Goal: Task Accomplishment & Management: Manage account settings

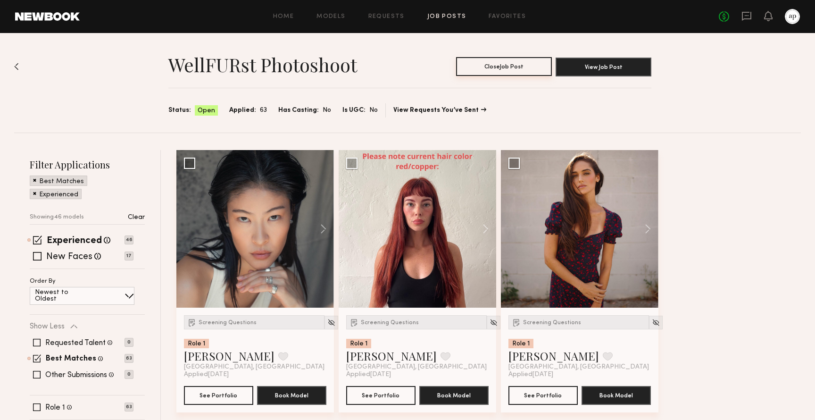
click at [501, 66] on button "Close Job Post" at bounding box center [504, 66] width 96 height 19
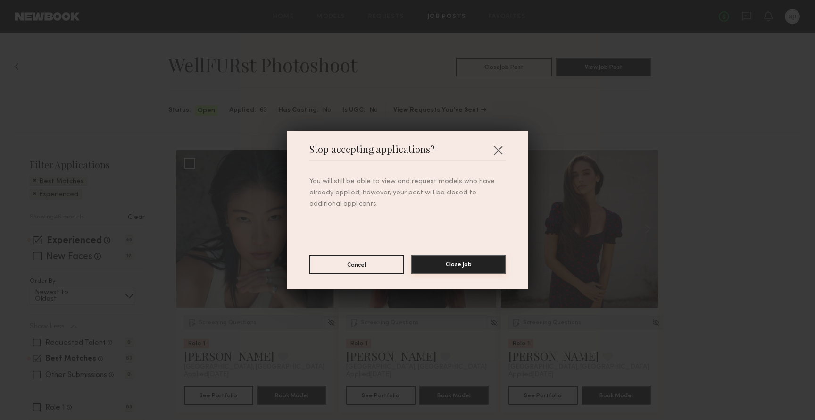
click at [467, 266] on button "Close Job" at bounding box center [458, 264] width 94 height 19
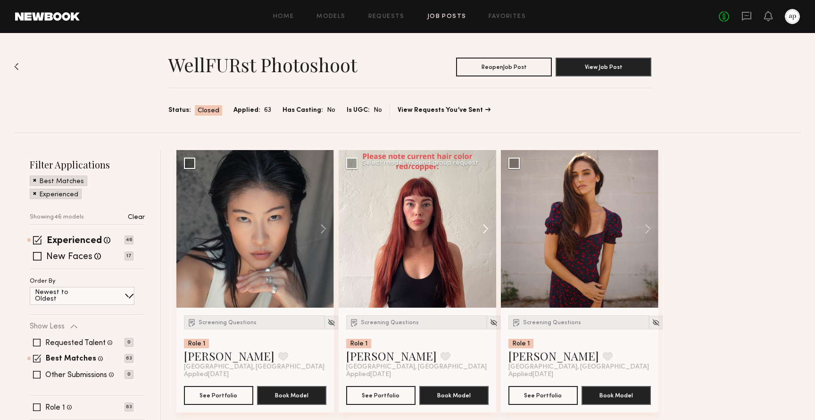
click at [487, 223] on button at bounding box center [481, 229] width 30 height 158
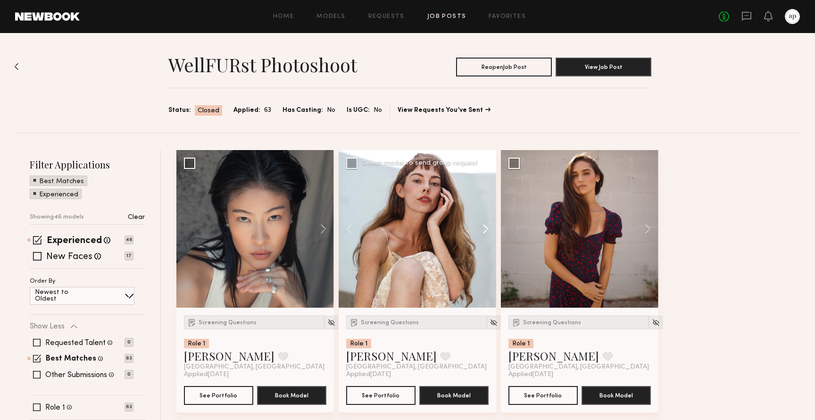
click at [487, 223] on button at bounding box center [481, 229] width 30 height 158
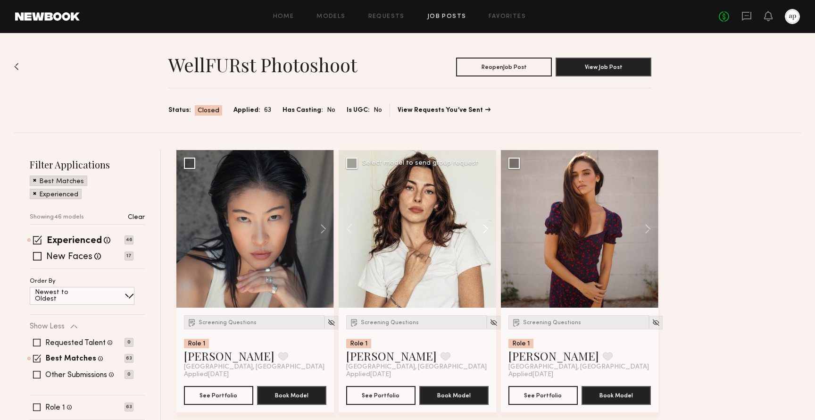
click at [487, 223] on button at bounding box center [481, 229] width 30 height 158
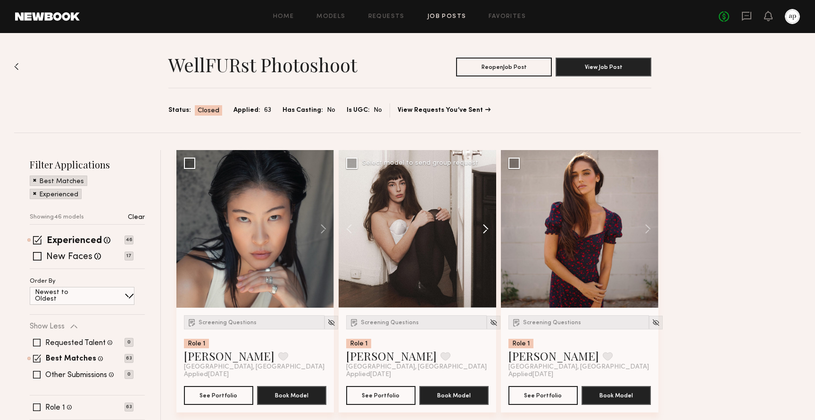
click at [487, 223] on button at bounding box center [481, 229] width 30 height 158
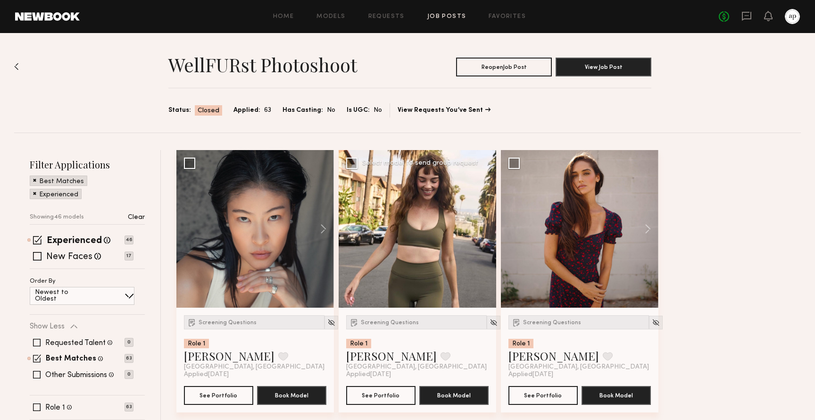
click at [487, 223] on div at bounding box center [418, 229] width 158 height 158
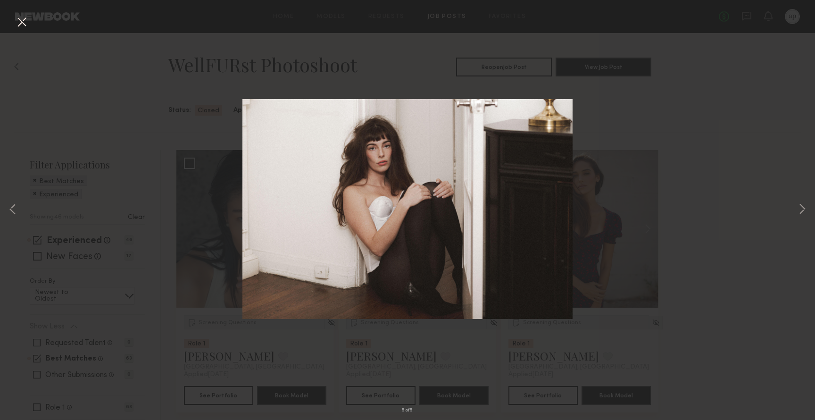
click at [487, 223] on img at bounding box center [407, 209] width 330 height 220
click at [796, 209] on div "5 of 5" at bounding box center [407, 210] width 815 height 420
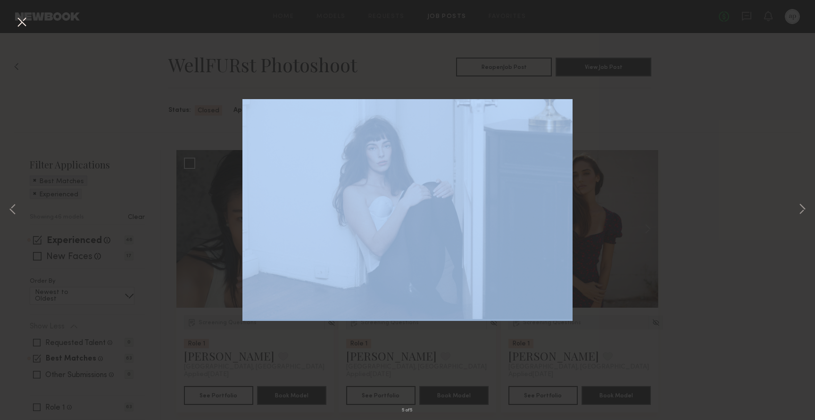
click at [796, 209] on div "5 of 5" at bounding box center [407, 210] width 815 height 420
click at [799, 209] on button at bounding box center [802, 210] width 11 height 336
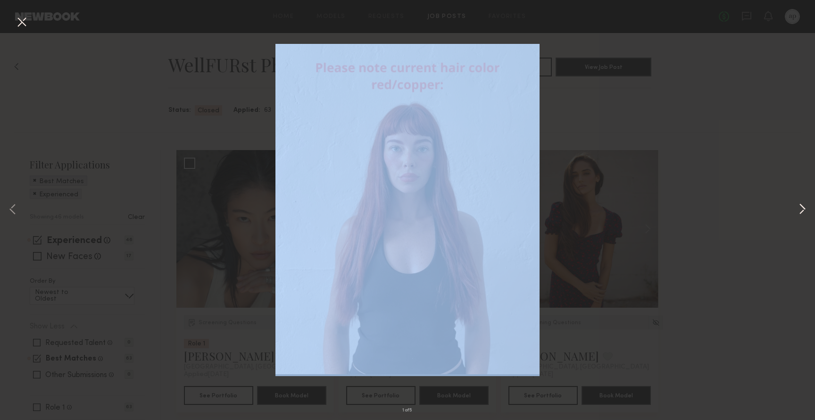
click at [799, 209] on button at bounding box center [802, 210] width 11 height 336
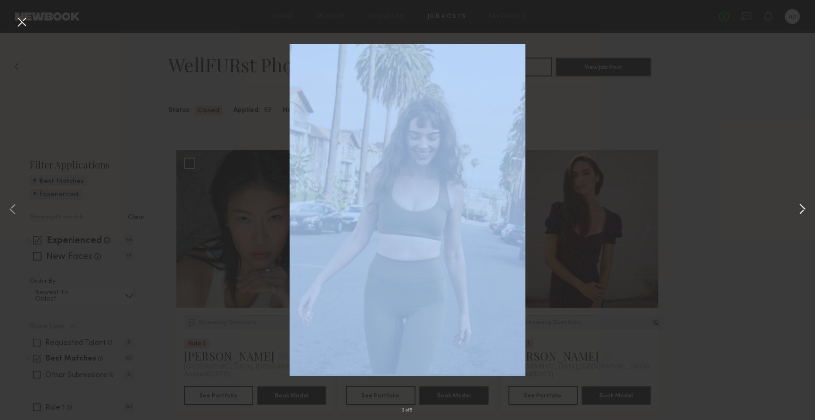
click at [799, 209] on button at bounding box center [802, 210] width 11 height 336
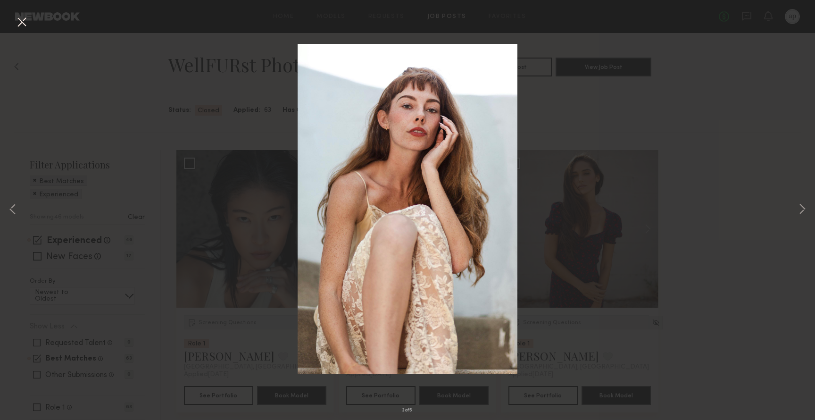
click at [723, 151] on div "3 of 5" at bounding box center [407, 210] width 815 height 420
click at [764, 13] on div "3 of 5" at bounding box center [407, 210] width 815 height 420
click at [21, 23] on button at bounding box center [21, 22] width 15 height 17
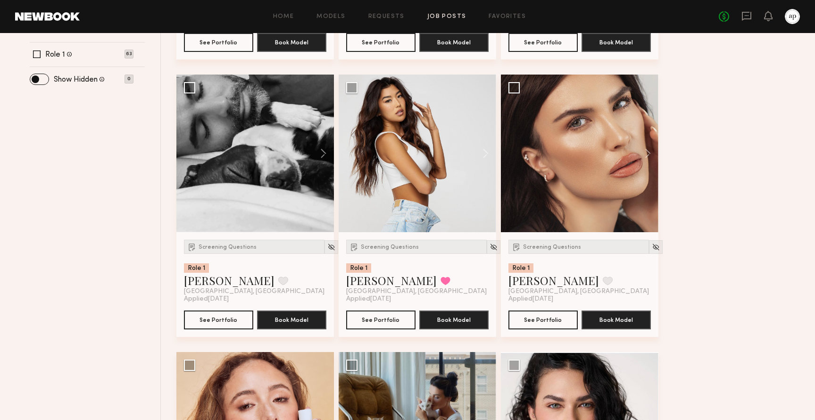
scroll to position [351, 0]
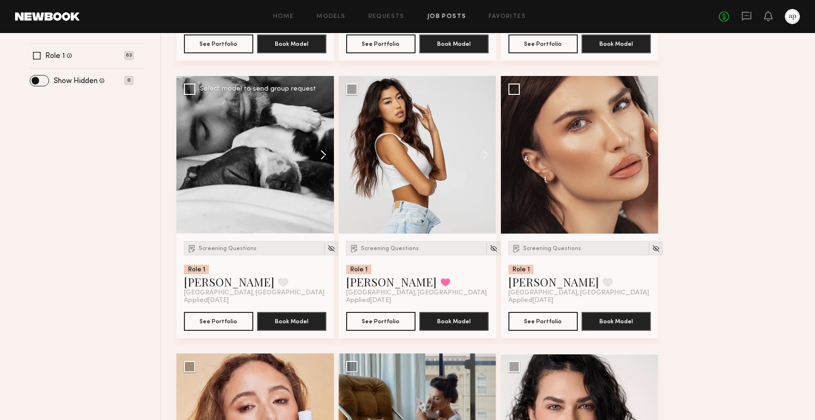
click at [323, 154] on button at bounding box center [319, 155] width 30 height 158
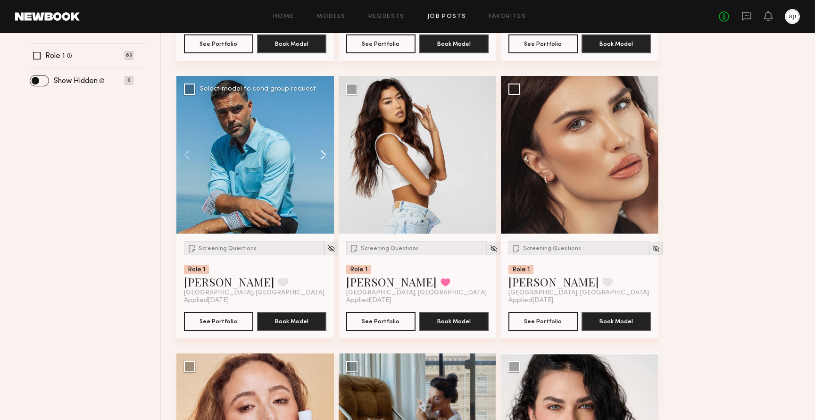
click at [323, 154] on button at bounding box center [319, 155] width 30 height 158
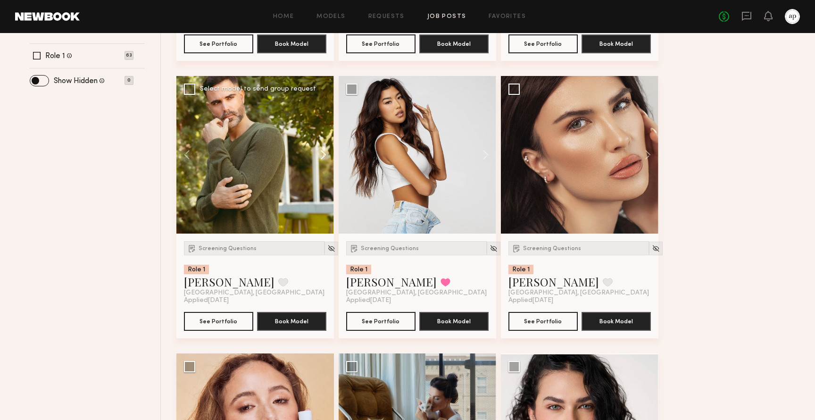
click at [323, 154] on button at bounding box center [319, 155] width 30 height 158
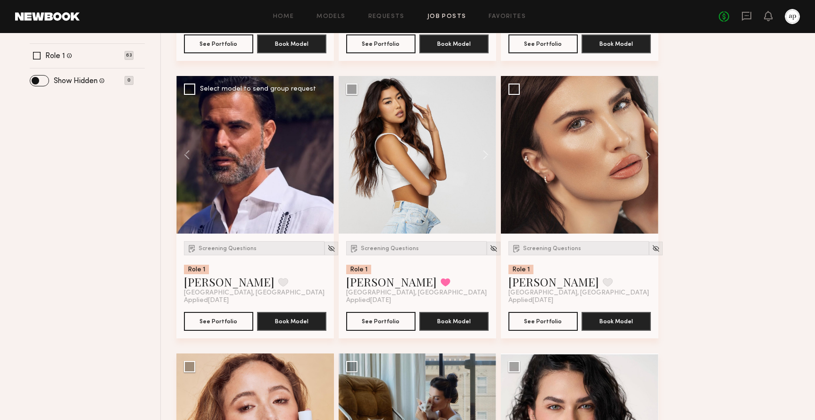
click at [323, 154] on div at bounding box center [255, 155] width 158 height 158
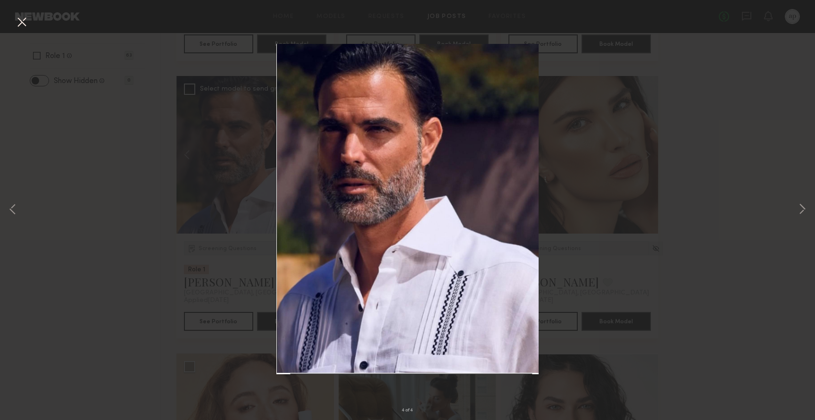
click at [24, 23] on button at bounding box center [21, 22] width 15 height 17
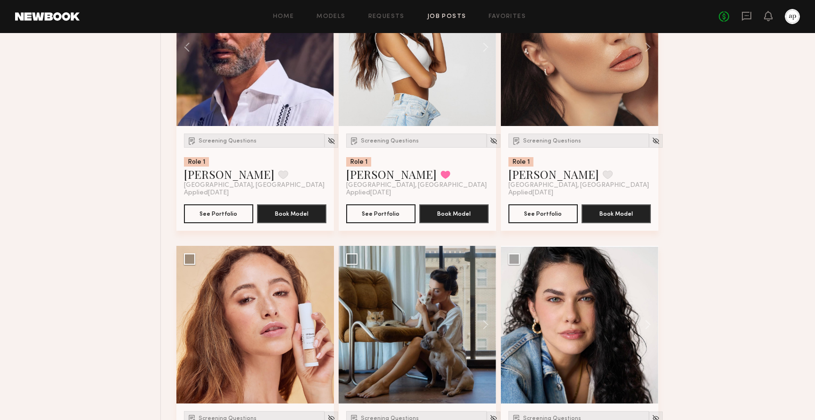
scroll to position [586, 0]
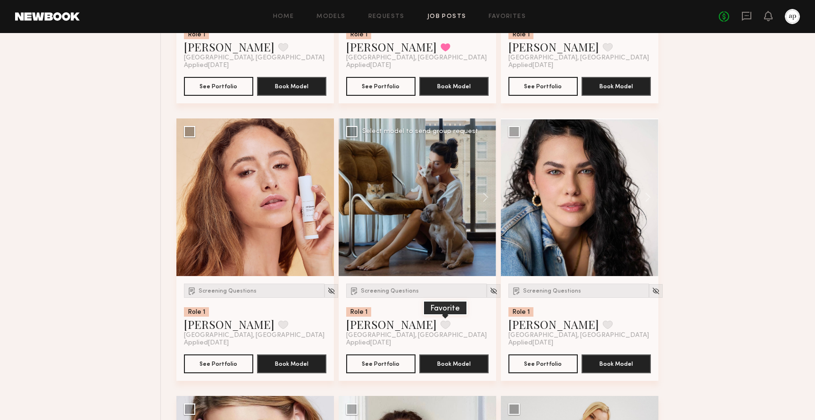
click at [440, 328] on button at bounding box center [445, 324] width 10 height 8
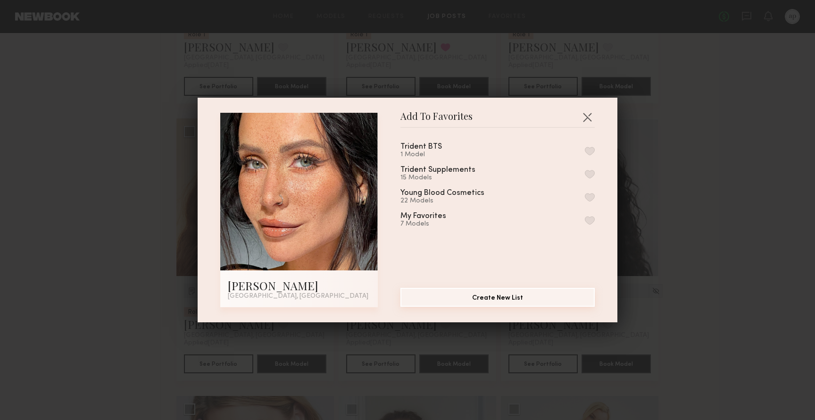
click at [482, 297] on button "Create New List" at bounding box center [497, 297] width 194 height 19
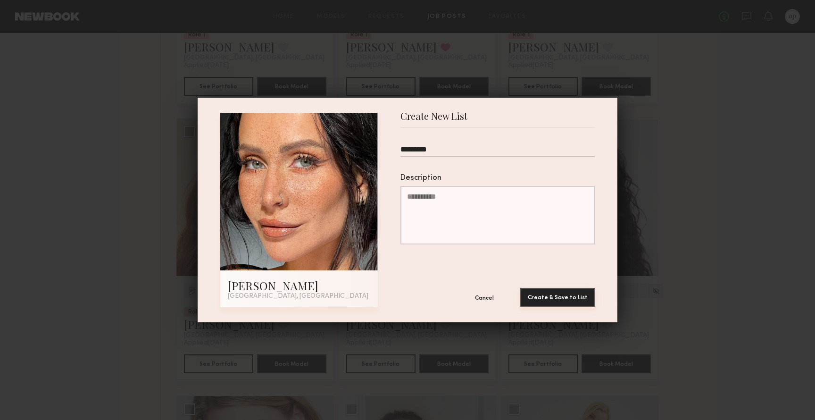
type input "*********"
click at [544, 301] on button "Create & Save to List" at bounding box center [557, 297] width 75 height 19
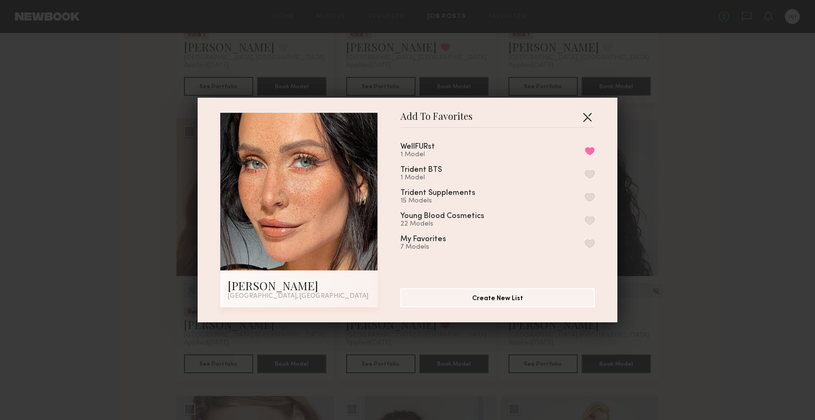
click at [582, 119] on button "button" at bounding box center [587, 116] width 15 height 15
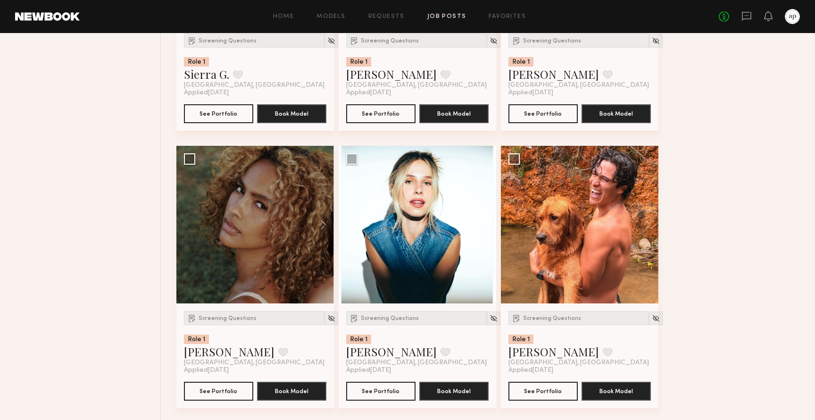
scroll to position [1116, 0]
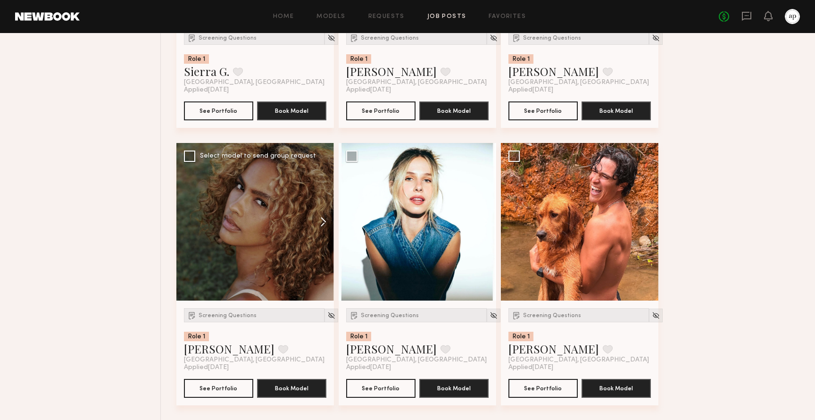
click at [321, 229] on button at bounding box center [319, 222] width 30 height 158
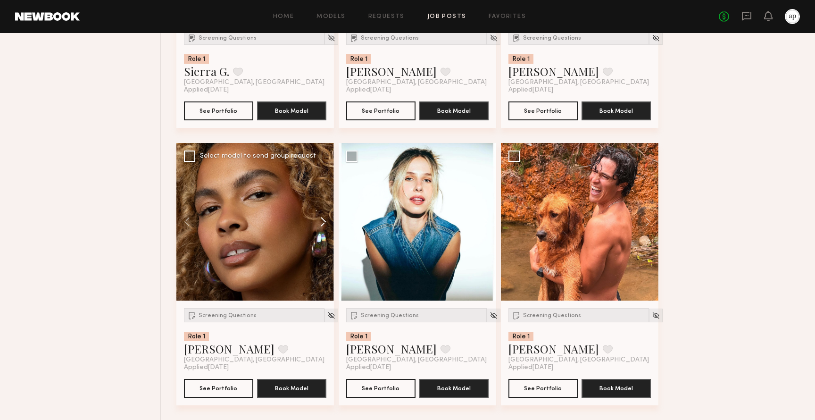
click at [322, 227] on button at bounding box center [319, 222] width 30 height 158
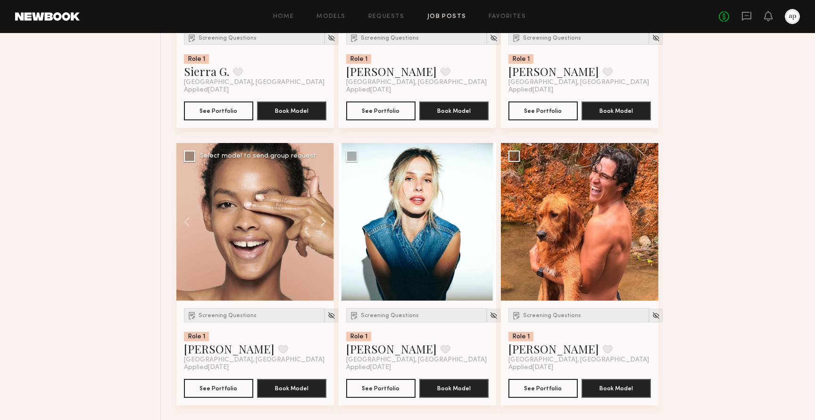
click at [323, 227] on button at bounding box center [319, 222] width 30 height 158
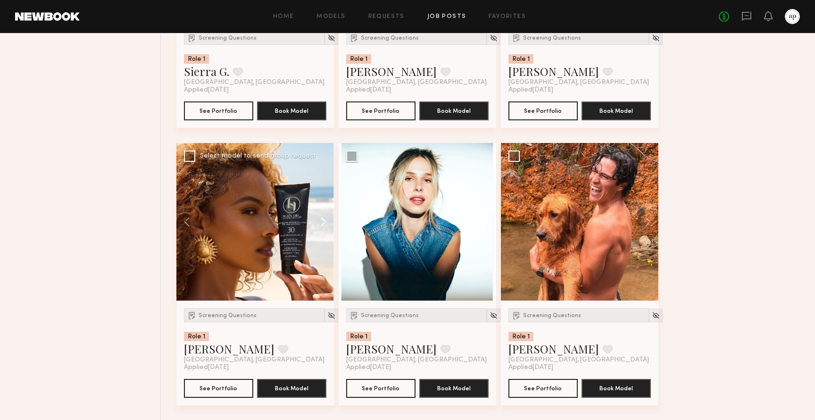
click at [323, 227] on button at bounding box center [319, 222] width 30 height 158
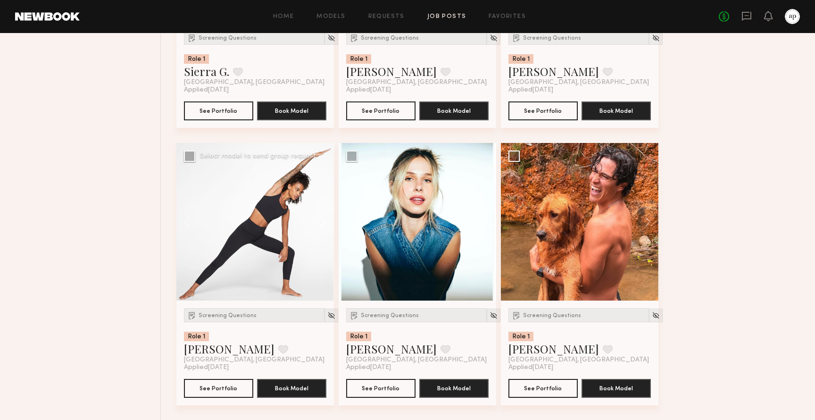
click at [323, 227] on button at bounding box center [319, 222] width 30 height 158
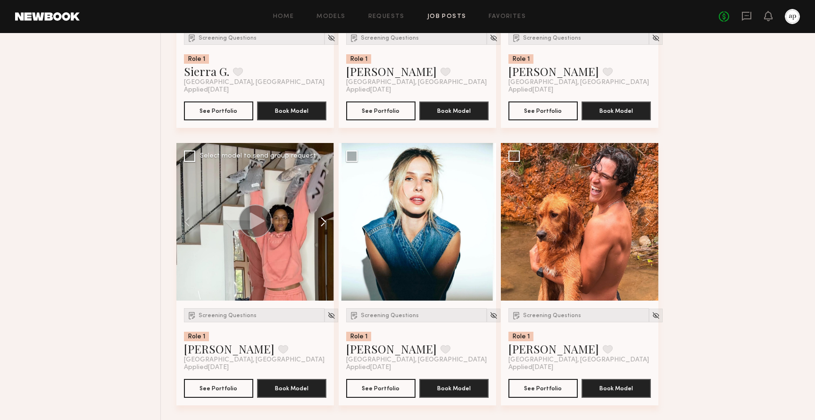
click at [323, 226] on button at bounding box center [319, 222] width 30 height 158
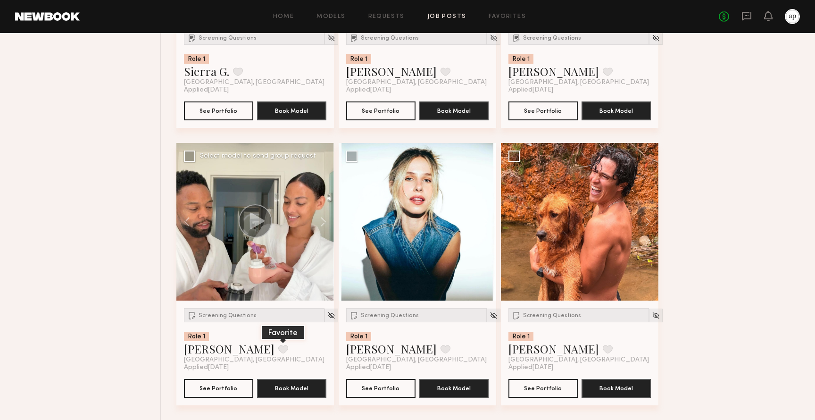
click at [278, 353] on button at bounding box center [283, 349] width 10 height 8
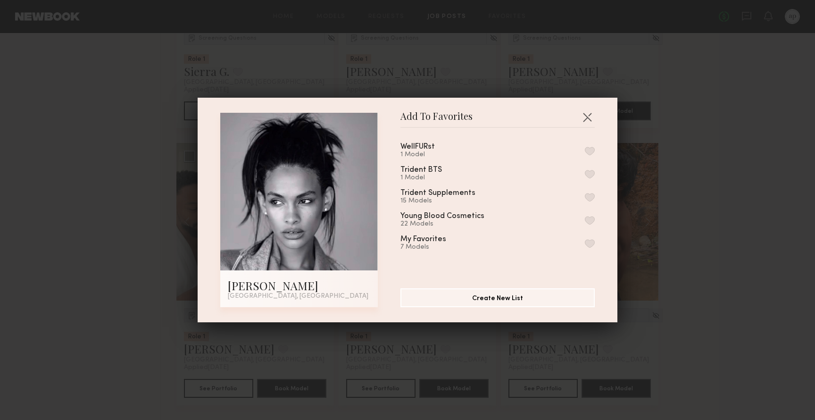
click at [590, 220] on button "button" at bounding box center [590, 220] width 10 height 8
click at [317, 236] on div at bounding box center [299, 192] width 158 height 158
click at [588, 116] on button "button" at bounding box center [587, 116] width 15 height 15
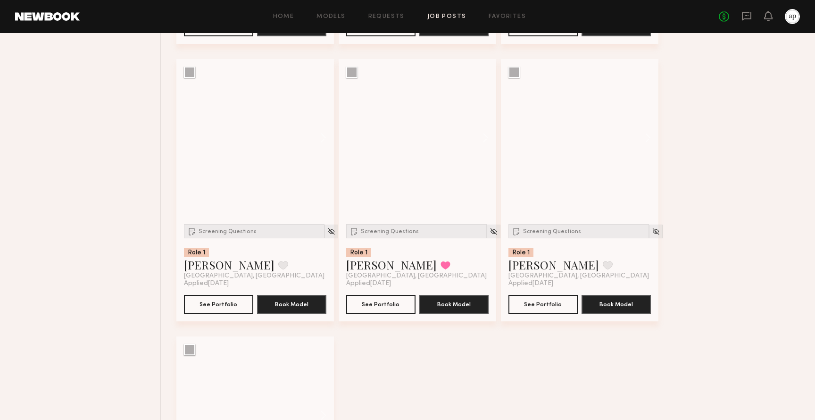
scroll to position [3967, 0]
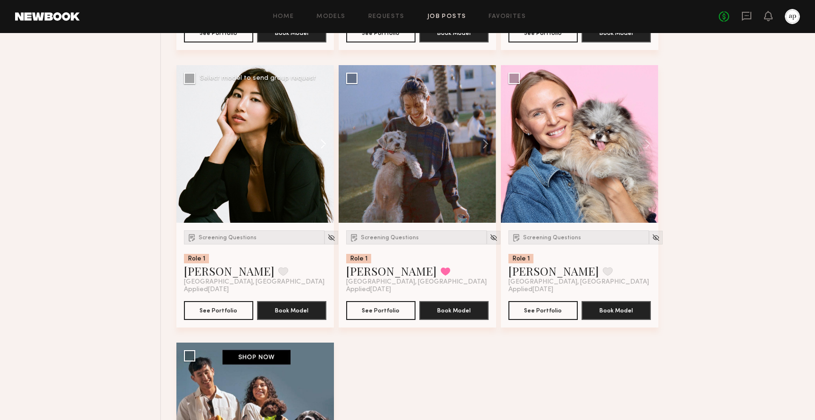
click at [325, 158] on button at bounding box center [319, 144] width 30 height 158
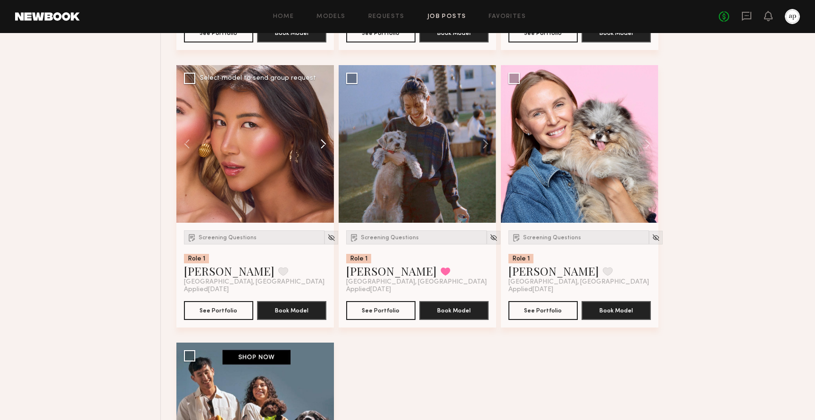
click at [325, 158] on button at bounding box center [319, 144] width 30 height 158
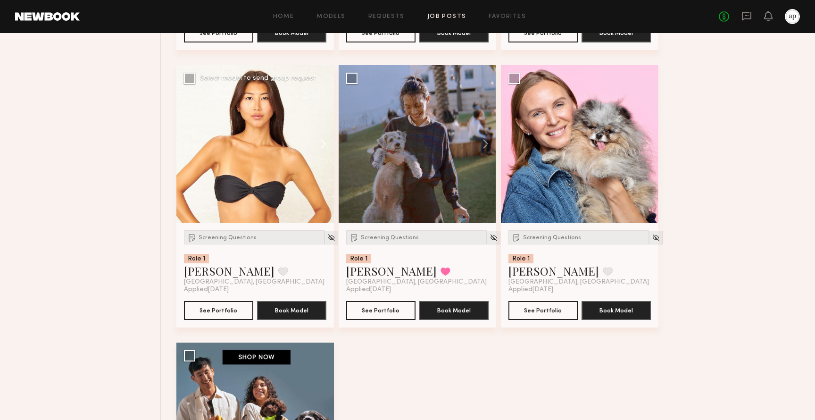
click at [325, 158] on button at bounding box center [319, 144] width 30 height 158
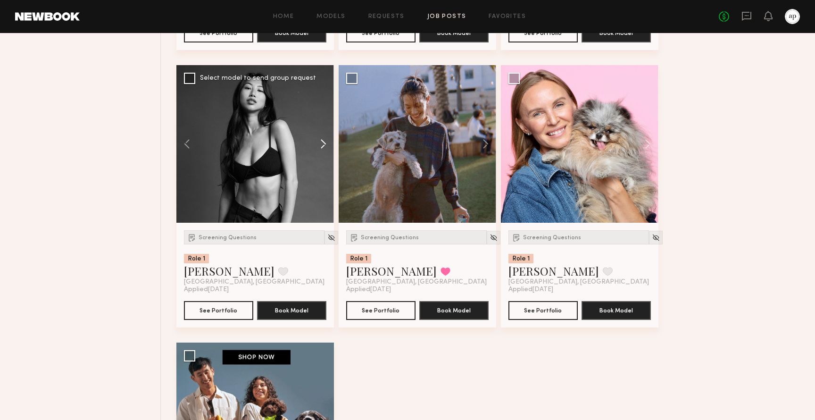
click at [325, 158] on button at bounding box center [319, 144] width 30 height 158
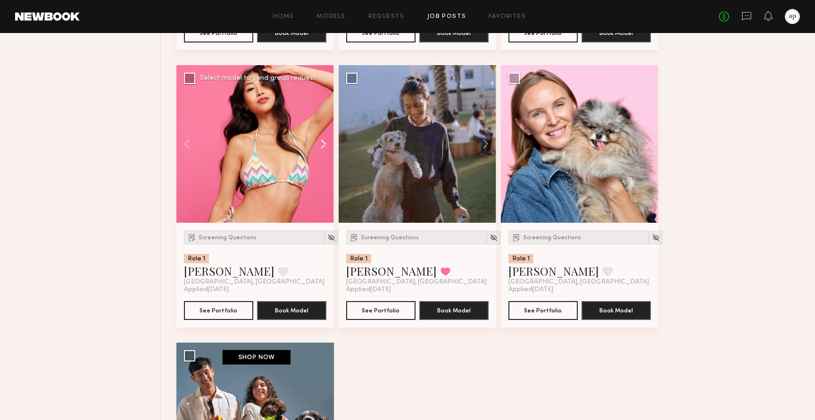
click at [325, 158] on button at bounding box center [319, 144] width 30 height 158
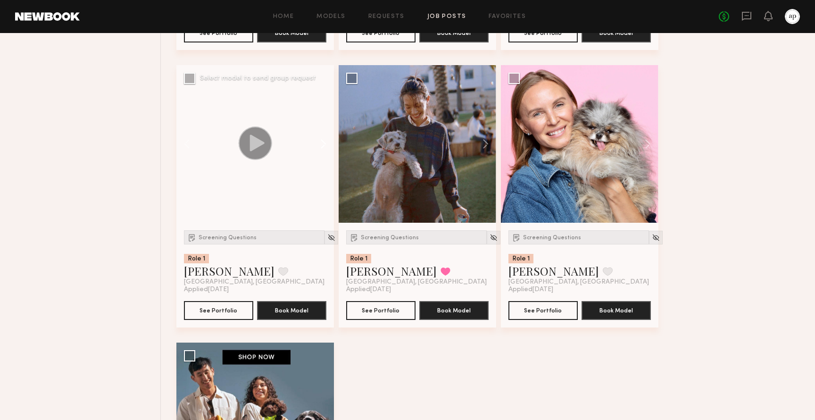
click at [325, 158] on button at bounding box center [319, 144] width 30 height 158
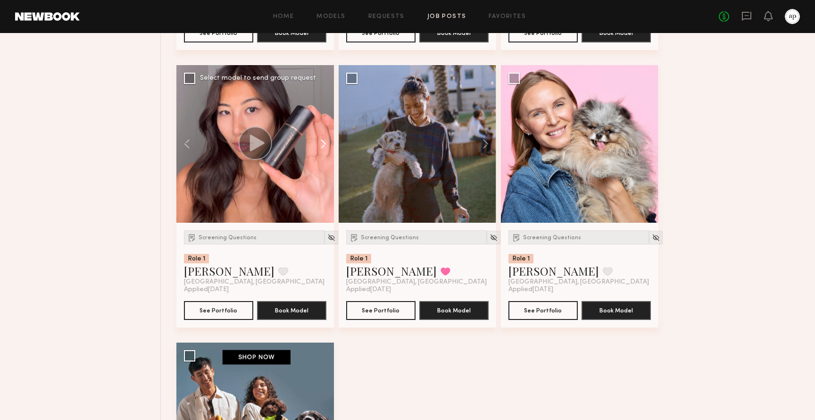
click at [322, 159] on button at bounding box center [319, 144] width 30 height 158
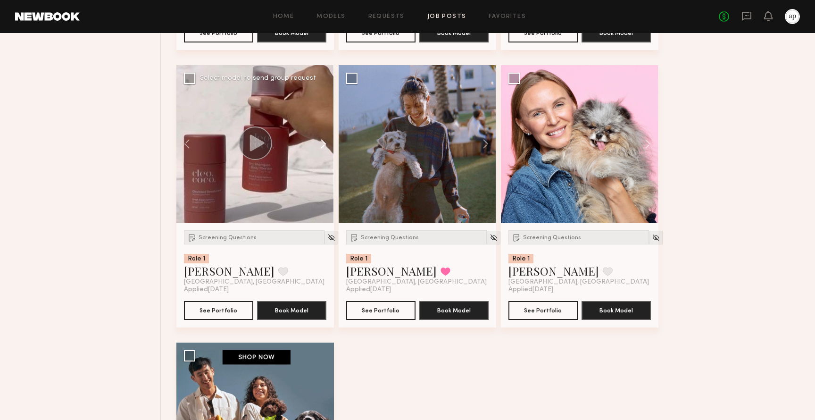
click at [322, 159] on button at bounding box center [319, 144] width 30 height 158
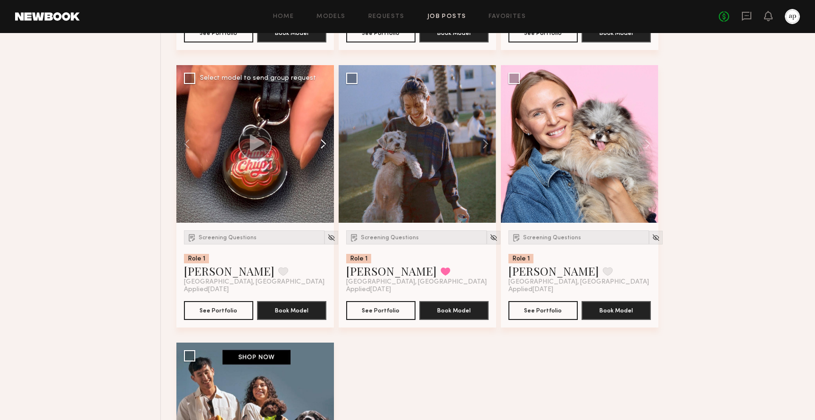
click at [322, 159] on button at bounding box center [319, 144] width 30 height 158
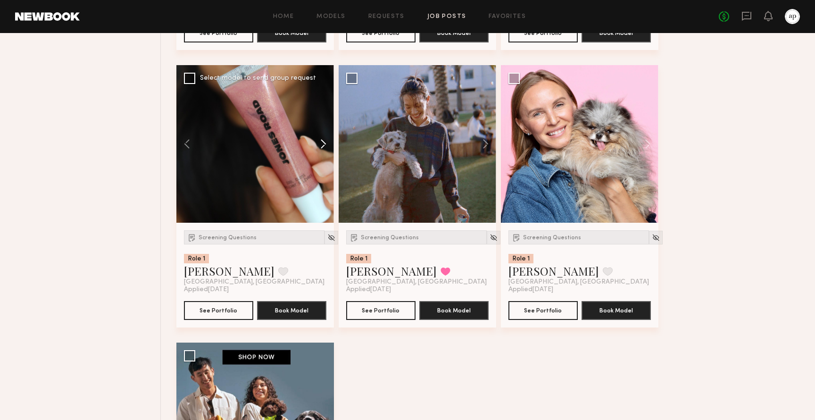
click at [322, 159] on button at bounding box center [319, 144] width 30 height 158
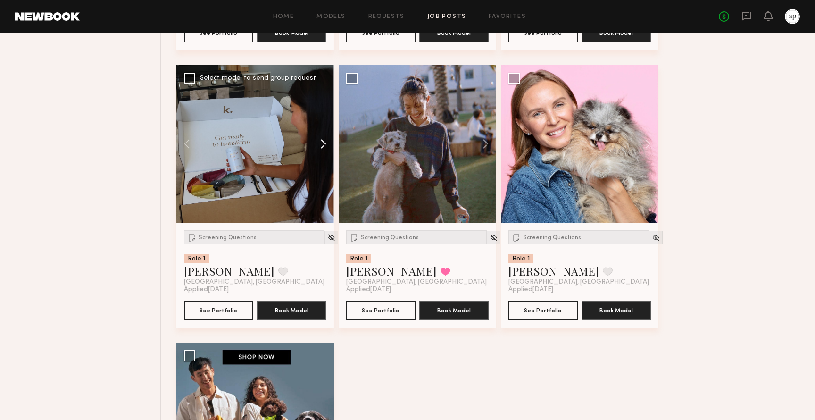
click at [322, 159] on button at bounding box center [319, 144] width 30 height 158
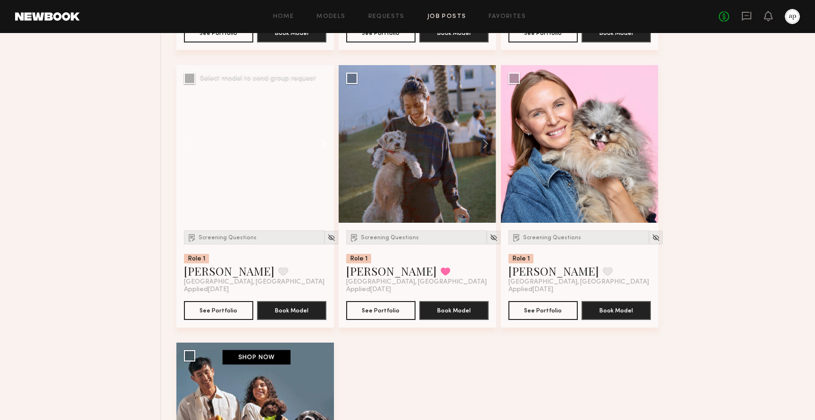
click at [322, 159] on button at bounding box center [319, 144] width 30 height 158
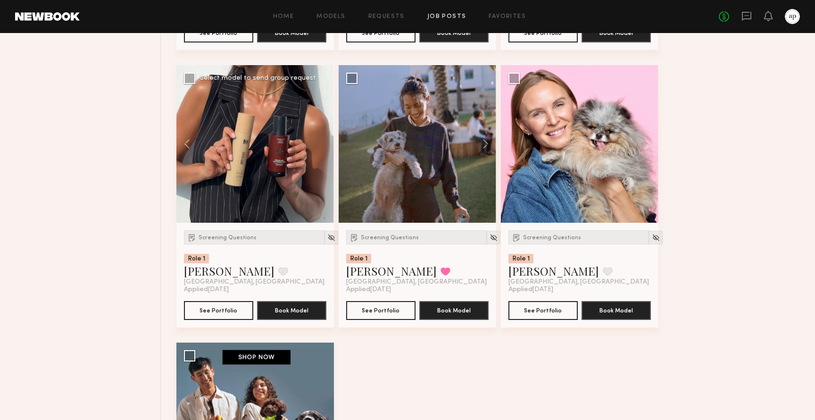
click at [322, 159] on div at bounding box center [255, 144] width 158 height 158
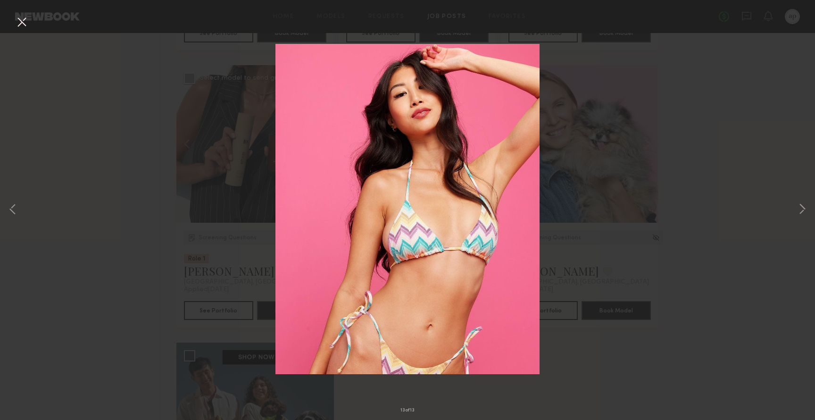
click at [686, 116] on div "13 of 13" at bounding box center [407, 210] width 815 height 420
click at [24, 22] on button at bounding box center [21, 22] width 15 height 17
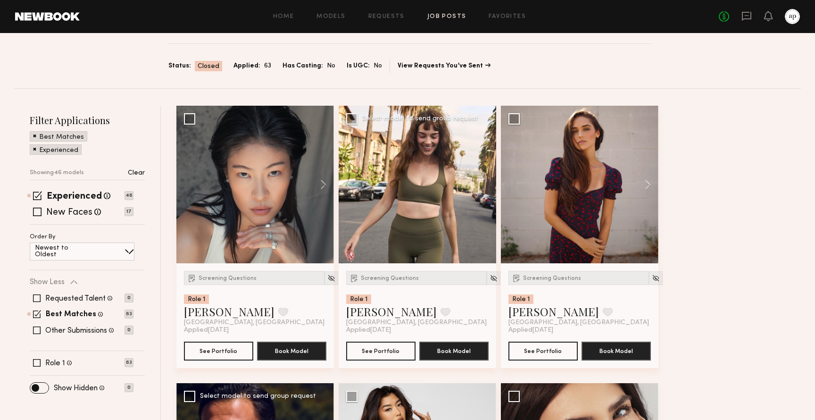
scroll to position [0, 0]
